Goal: Transaction & Acquisition: Purchase product/service

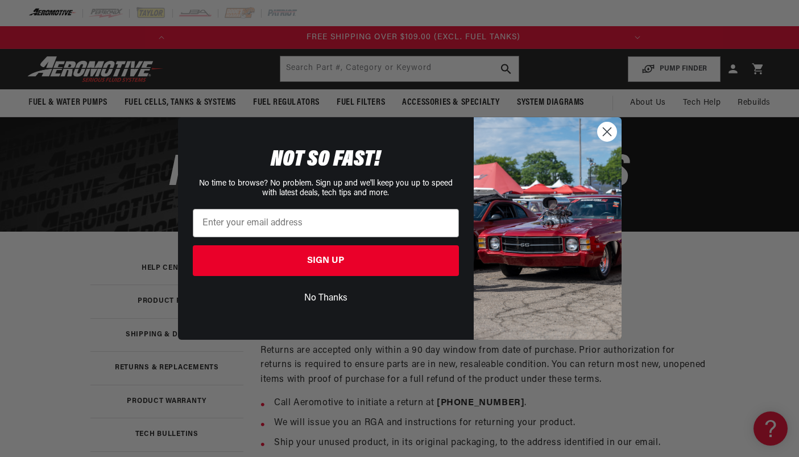
scroll to position [0, 450]
click at [687, 269] on div "Close dialog NOT SO FAST! No time to browse? No problem. Sign up and we'll keep…" at bounding box center [399, 228] width 799 height 457
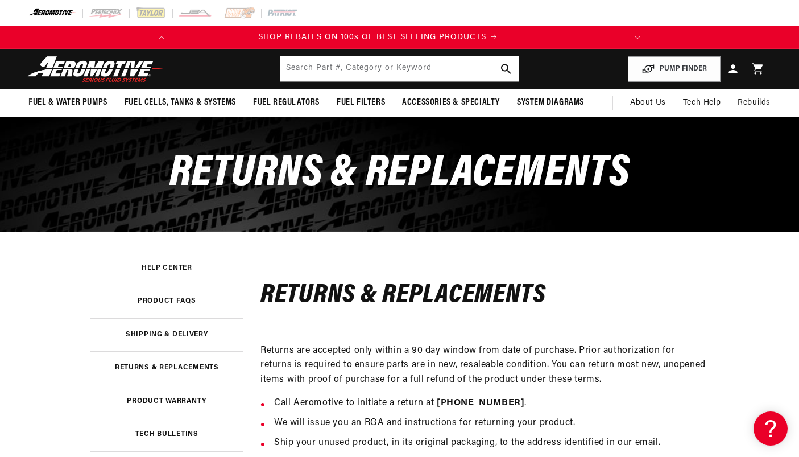
scroll to position [0, 0]
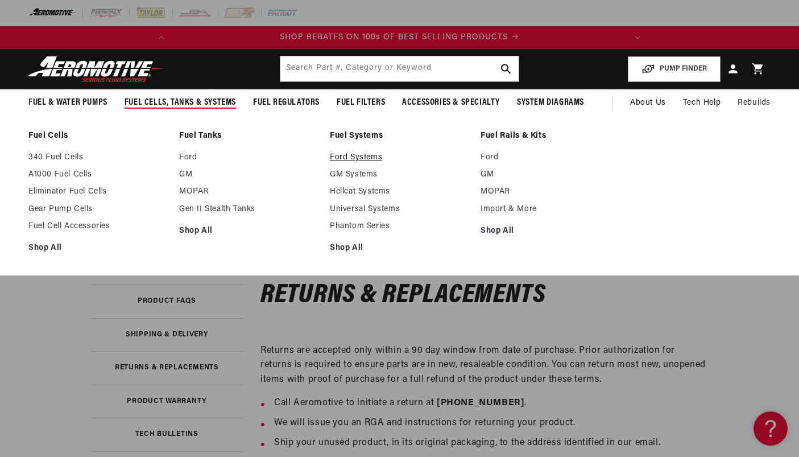
click at [356, 156] on link "Ford Systems" at bounding box center [399, 157] width 139 height 10
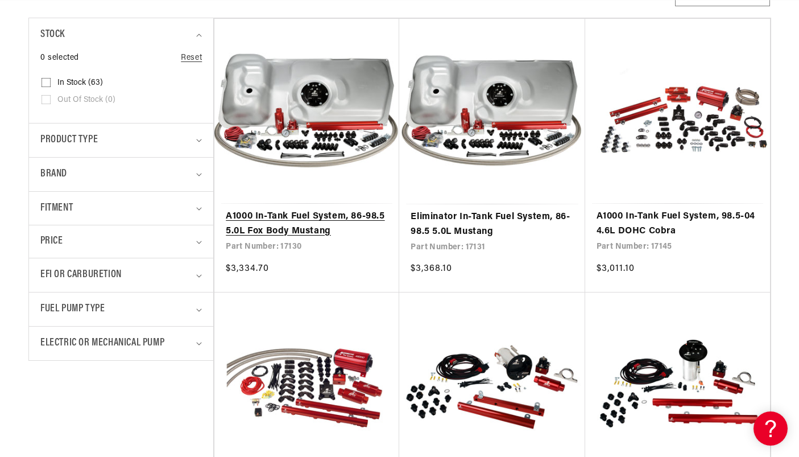
scroll to position [0, 1393]
click at [304, 229] on link "A1000 In-Tank Fuel System, 86-98.5 5.0L Fox Body Mustang" at bounding box center [307, 223] width 162 height 29
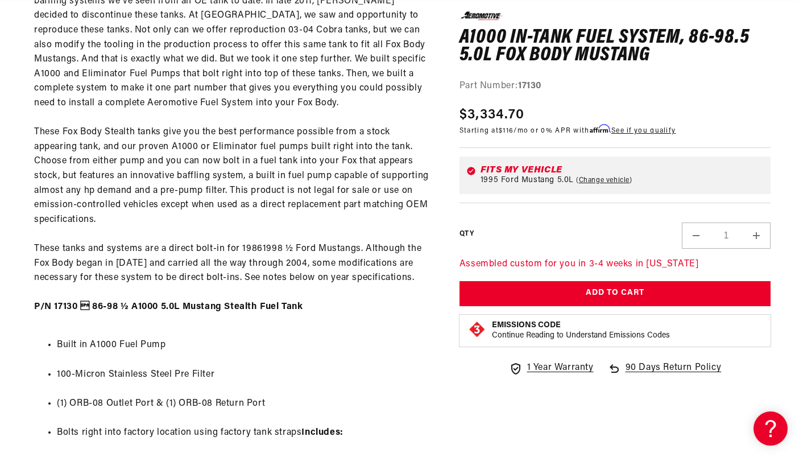
scroll to position [0, 2090]
